Goal: Find specific page/section: Find specific page/section

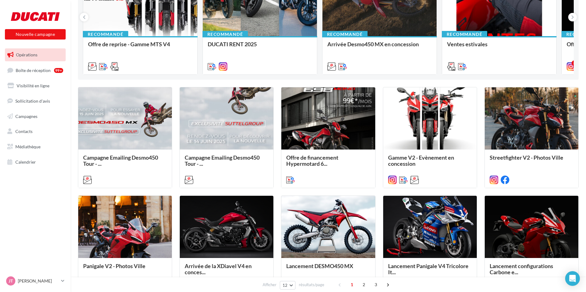
scroll to position [123, 0]
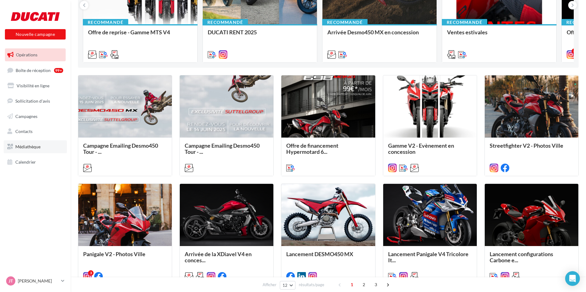
click at [31, 145] on span "Médiathèque" at bounding box center [27, 146] width 25 height 5
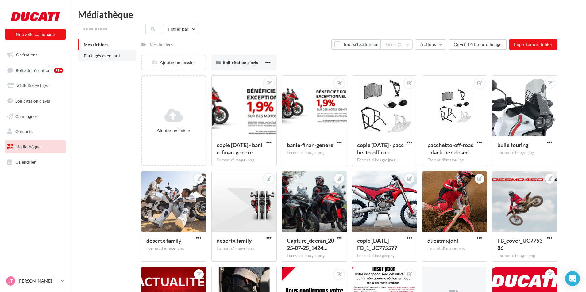
click at [106, 55] on span "Partagés avec moi" at bounding box center [102, 55] width 36 height 5
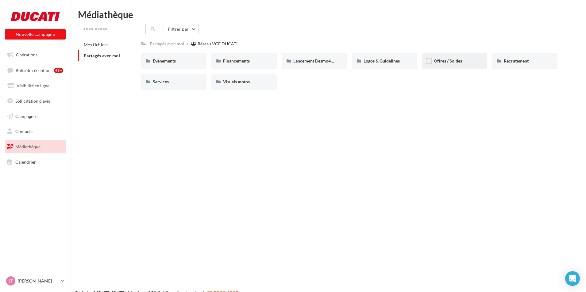
click at [454, 61] on span "Offres / Soldes" at bounding box center [448, 60] width 28 height 5
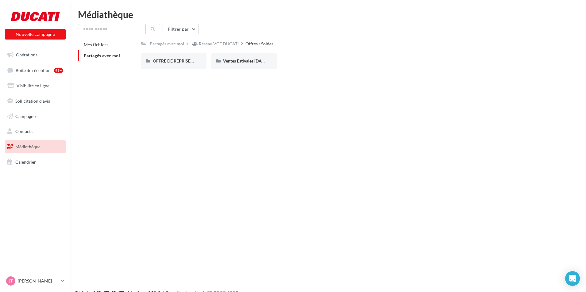
click at [223, 38] on div "Filtrer par Mes fichiers Partagés avec moi Partagés avec moi Réseau VGF DUCATI …" at bounding box center [328, 49] width 501 height 50
click at [213, 44] on div "Réseau VGF DUCATI" at bounding box center [219, 44] width 40 height 6
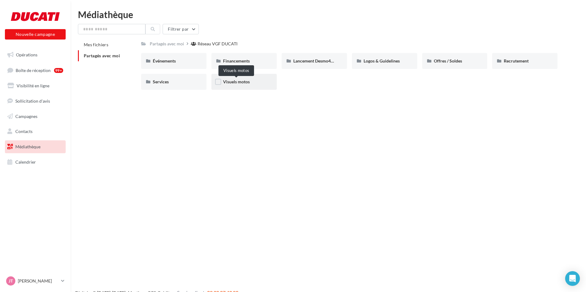
click at [233, 84] on span "Visuels motos" at bounding box center [236, 81] width 27 height 5
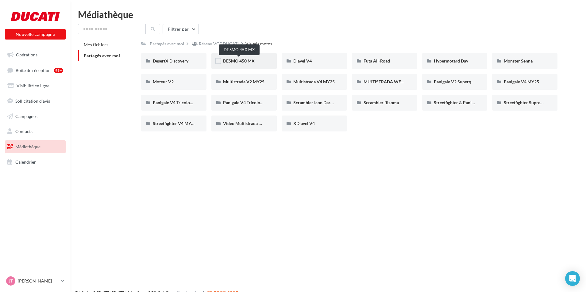
click at [241, 62] on span "DESMO 450 MX" at bounding box center [239, 60] width 32 height 5
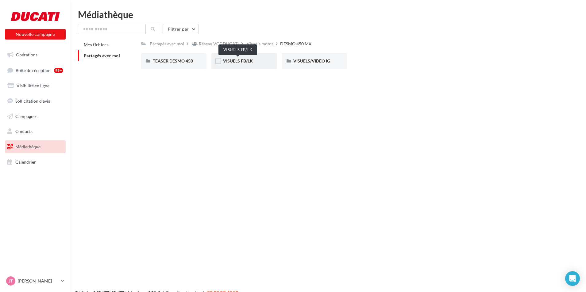
click at [239, 60] on span "VISUELS FB/LK" at bounding box center [238, 60] width 30 height 5
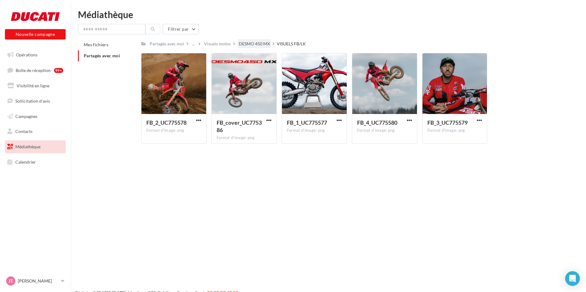
click at [245, 42] on div "DESMO 450 MX" at bounding box center [254, 44] width 31 height 6
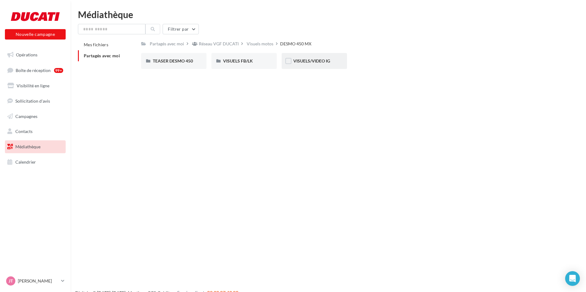
click at [309, 56] on div "VISUELS/VIDEO IG" at bounding box center [314, 61] width 65 height 16
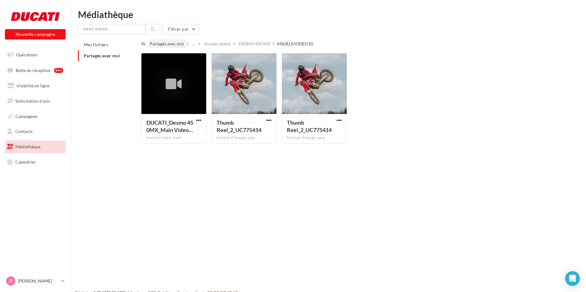
click at [184, 43] on div "Partagés avec moi" at bounding box center [167, 43] width 37 height 9
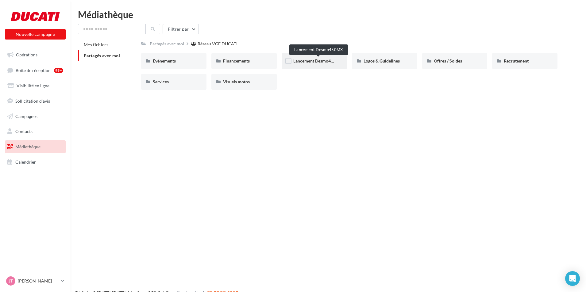
click at [304, 60] on span "Lancement Desmo450MX" at bounding box center [317, 60] width 49 height 5
